Goal: Task Accomplishment & Management: Use online tool/utility

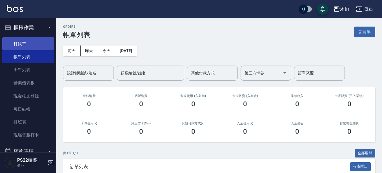
click at [22, 43] on link "打帳單" at bounding box center [28, 43] width 52 height 13
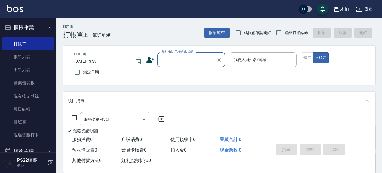
click at [174, 61] on input "顧客姓名/手機號碼/編號" at bounding box center [187, 60] width 54 height 10
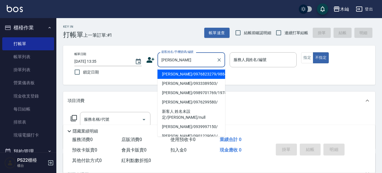
drag, startPoint x: 172, startPoint y: 74, endPoint x: 214, endPoint y: 58, distance: 44.5
click at [172, 74] on li "[PERSON_NAME]/0976823279/9884" at bounding box center [192, 73] width 68 height 9
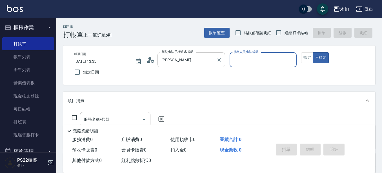
type input "[PERSON_NAME]/0976823279/9884"
type input "Abby-5"
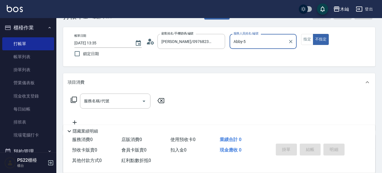
scroll to position [28, 0]
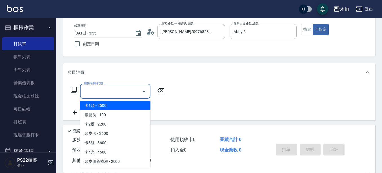
click at [112, 91] on input "服務名稱/代號" at bounding box center [111, 91] width 57 height 10
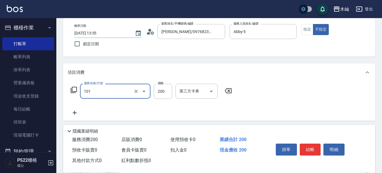
type input "洗髮(101)"
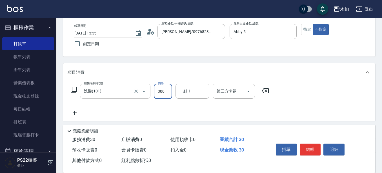
type input "300"
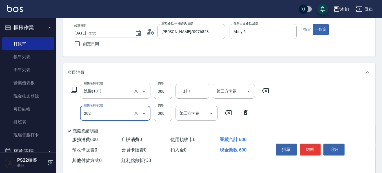
type input "單剪(202)"
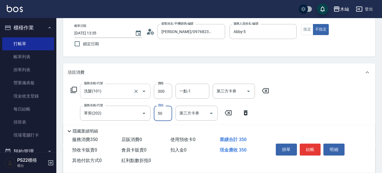
type input "50"
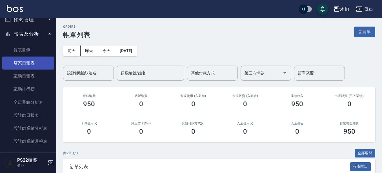
scroll to position [141, 0]
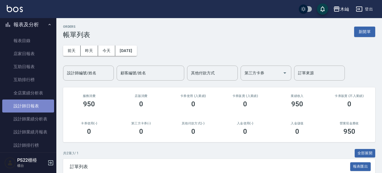
click at [31, 104] on link "設計師日報表" at bounding box center [28, 105] width 52 height 13
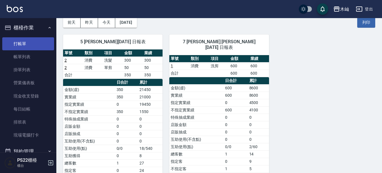
click at [14, 40] on link "打帳單" at bounding box center [28, 43] width 52 height 13
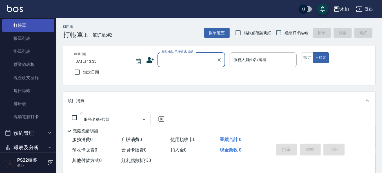
scroll to position [28, 0]
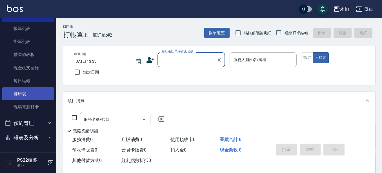
click at [40, 95] on link "排班表" at bounding box center [28, 93] width 52 height 13
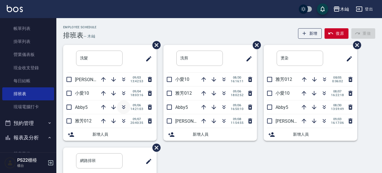
click at [122, 107] on icon "button" at bounding box center [123, 106] width 7 height 7
